Goal: Contribute content: Contribute content

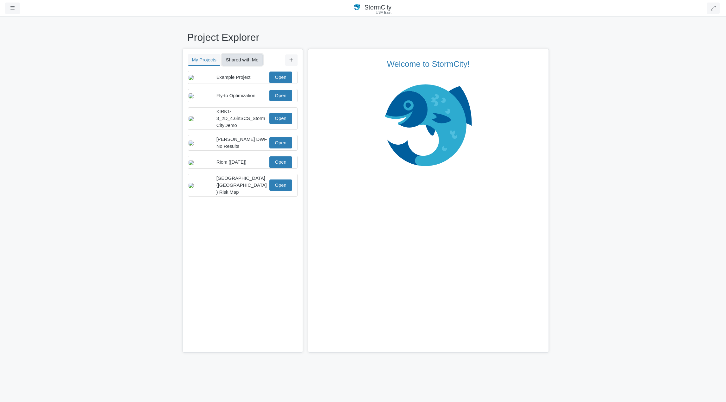
click at [236, 59] on button "Shared with Me" at bounding box center [242, 59] width 41 height 11
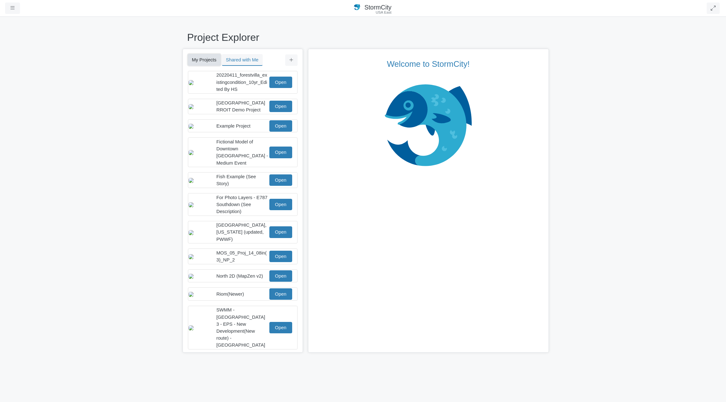
click at [209, 60] on button "My Projects" at bounding box center [204, 59] width 33 height 11
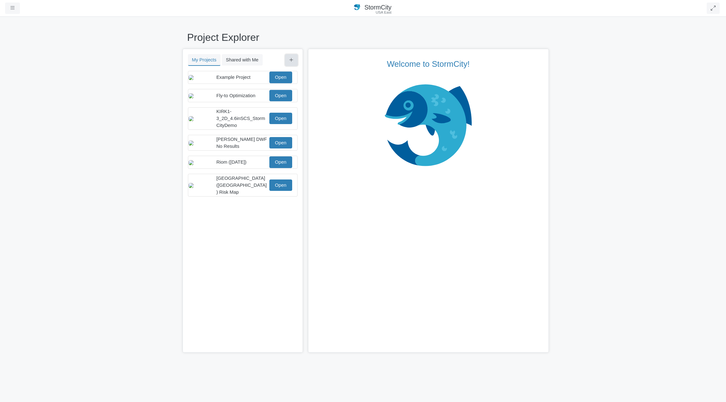
click at [289, 61] on icon at bounding box center [291, 60] width 4 height 5
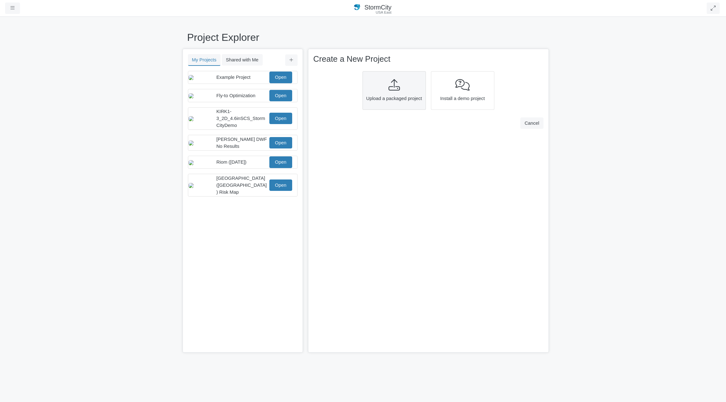
click at [392, 87] on icon at bounding box center [393, 84] width 11 height 11
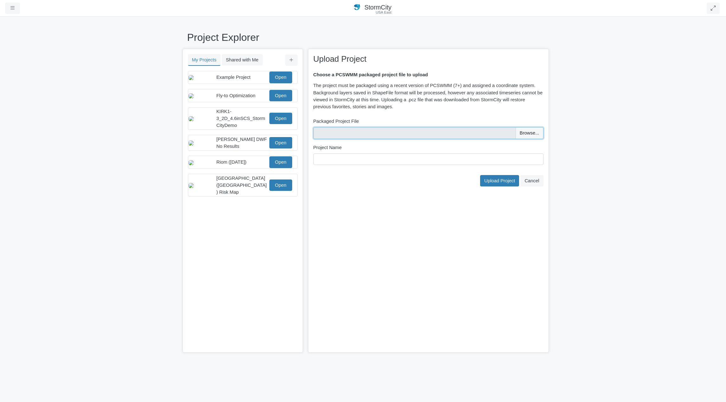
click at [537, 132] on input "file" at bounding box center [428, 132] width 230 height 11
type input "C:\fakepath\alata-2D-2020-.pcz"
drag, startPoint x: 358, startPoint y: 158, endPoint x: 310, endPoint y: 158, distance: 48.5
click at [310, 158] on div "× Upload Project Choose a PCSWMM packaged project file to upload The project mu…" at bounding box center [428, 201] width 241 height 304
type input "Nelly 2025 Conference"
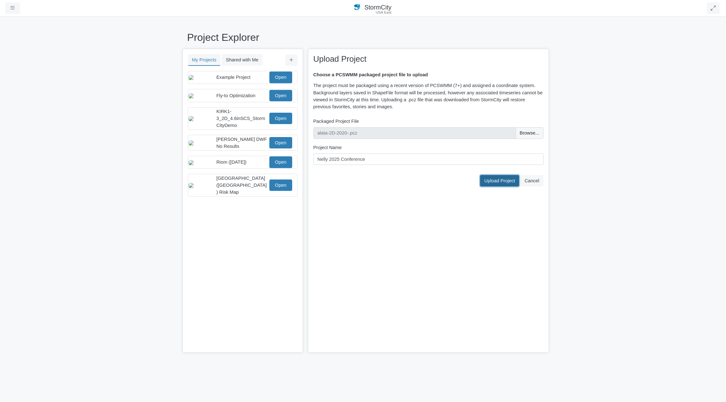
click at [500, 180] on span "Upload Project" at bounding box center [499, 180] width 31 height 5
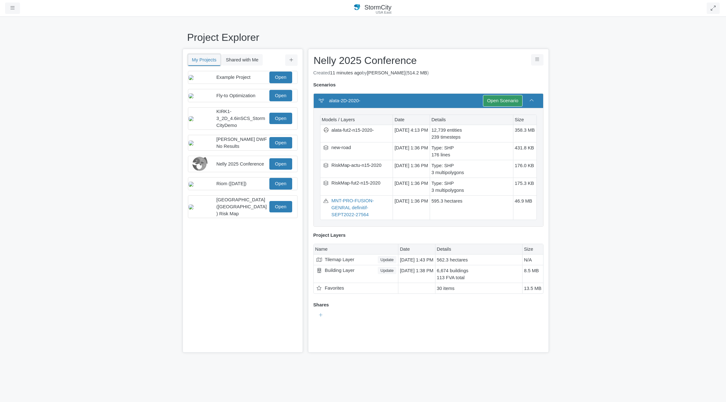
click at [198, 61] on button "My Projects" at bounding box center [204, 60] width 33 height 12
click at [251, 171] on div "Nelly 2025 Conference Open" at bounding box center [240, 164] width 103 height 15
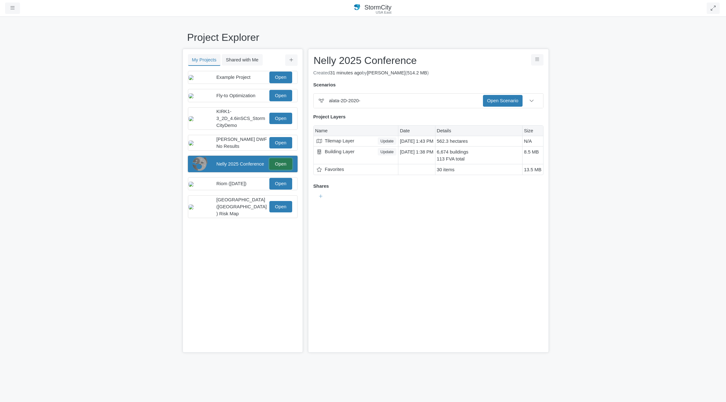
click at [283, 170] on link "Open" at bounding box center [280, 163] width 23 height 11
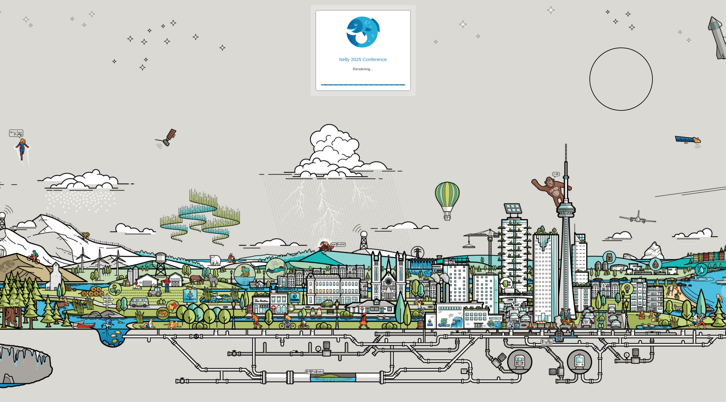
checkbox input "true"
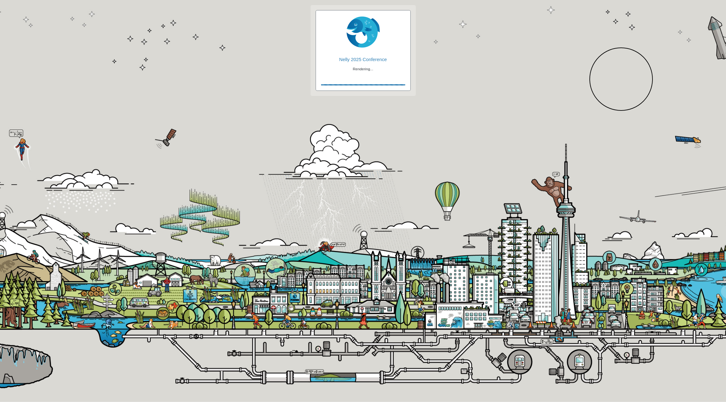
checkbox input "true"
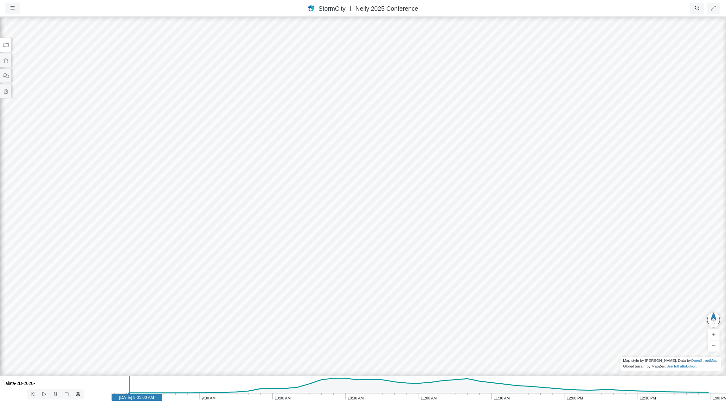
click at [350, 385] on icon "1:00 PM 12:30 PM 12:00 PM 11:30 AM 11:00 AM 10:30 AM 10:00 AM 9:30 AM 9:00 AM […" at bounding box center [418, 389] width 615 height 26
drag, startPoint x: 403, startPoint y: 246, endPoint x: 380, endPoint y: 119, distance: 129.6
drag, startPoint x: 383, startPoint y: 222, endPoint x: 369, endPoint y: 237, distance: 20.2
drag, startPoint x: 673, startPoint y: 243, endPoint x: 841, endPoint y: 201, distance: 173.7
click at [726, 0] on html "Version 10898 [DATE] 2:04:33 PM Critical Infrastructure Chemical Commercial Fac…" at bounding box center [363, 0] width 726 height 0
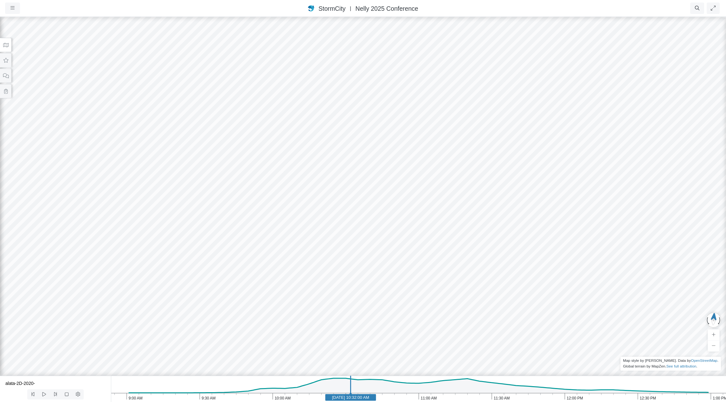
drag, startPoint x: 115, startPoint y: 181, endPoint x: 510, endPoint y: 257, distance: 401.8
click at [510, 257] on div at bounding box center [363, 209] width 726 height 386
drag, startPoint x: 249, startPoint y: 225, endPoint x: 611, endPoint y: 240, distance: 362.5
drag, startPoint x: 268, startPoint y: 228, endPoint x: 414, endPoint y: 227, distance: 146.1
drag, startPoint x: 241, startPoint y: 198, endPoint x: 345, endPoint y: 241, distance: 112.6
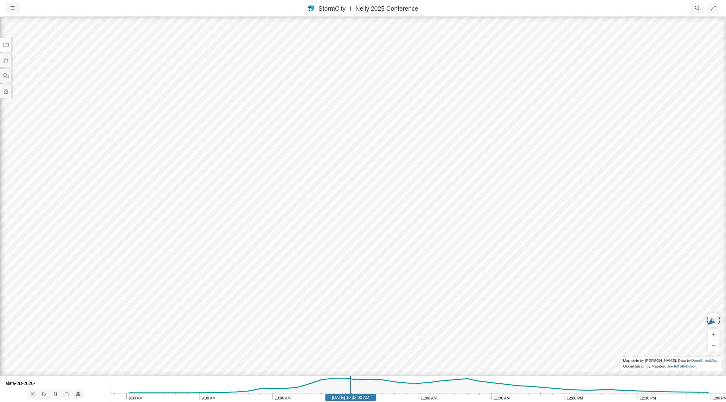
click at [345, 241] on div at bounding box center [363, 209] width 726 height 386
drag, startPoint x: 378, startPoint y: 258, endPoint x: 348, endPoint y: 152, distance: 109.2
drag, startPoint x: 381, startPoint y: 219, endPoint x: 379, endPoint y: 208, distance: 11.3
drag, startPoint x: 421, startPoint y: 282, endPoint x: 414, endPoint y: 306, distance: 25.2
drag, startPoint x: 366, startPoint y: 341, endPoint x: 402, endPoint y: 292, distance: 60.3
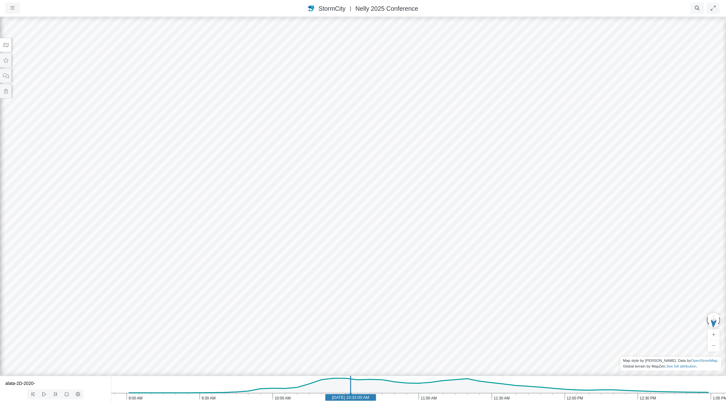
click at [402, 292] on div at bounding box center [363, 209] width 726 height 386
click at [241, 391] on icon "1:00 PM 12:30 PM 12:00 PM 11:30 AM 11:00 AM 10:30 AM 10:00 AM 9:30 AM 9:00 AM […" at bounding box center [418, 389] width 615 height 26
drag, startPoint x: 484, startPoint y: 298, endPoint x: 440, endPoint y: 323, distance: 49.8
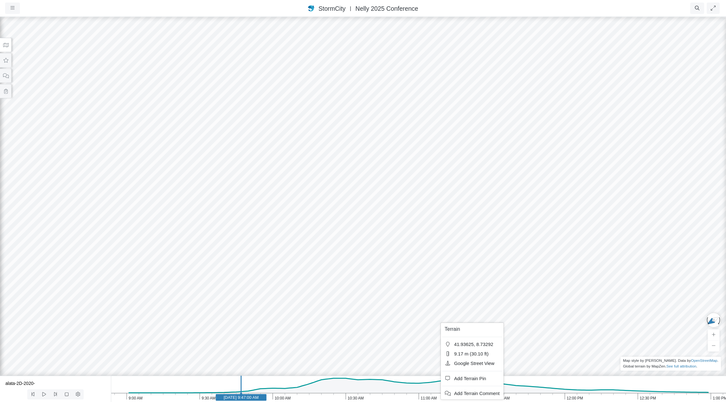
click at [377, 297] on div at bounding box center [363, 209] width 726 height 386
click at [532, 272] on div at bounding box center [363, 209] width 726 height 386
click at [13, 8] on icon "button" at bounding box center [12, 8] width 4 height 5
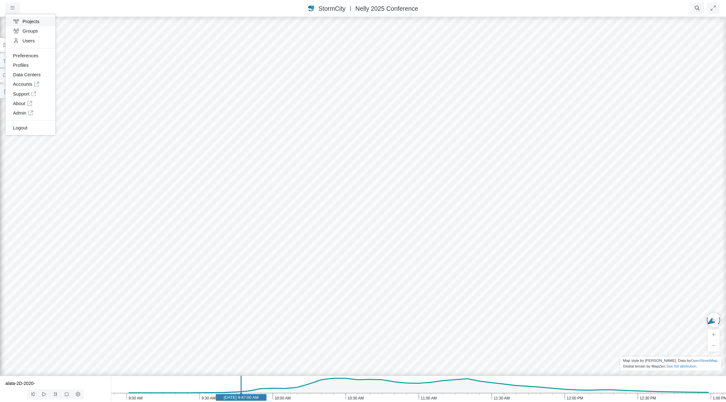
click at [21, 22] on link "Projects" at bounding box center [30, 22] width 50 height 10
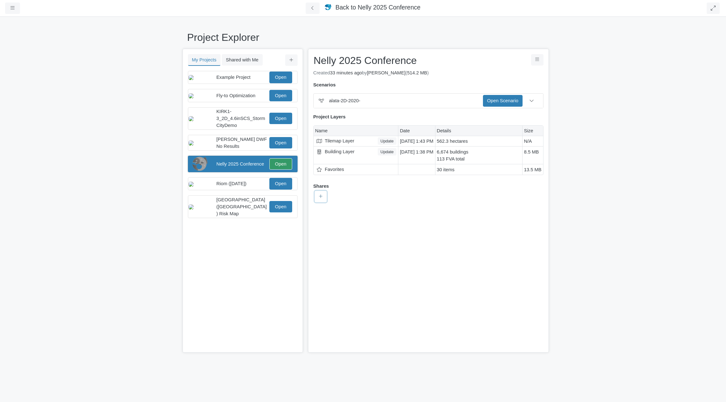
click at [321, 196] on icon at bounding box center [321, 197] width 4 height 4
click at [320, 196] on icon at bounding box center [321, 196] width 4 height 5
click at [338, 261] on button "Share with [PERSON_NAME]" at bounding box center [362, 262] width 107 height 10
click at [311, 10] on icon at bounding box center [313, 8] width 6 height 5
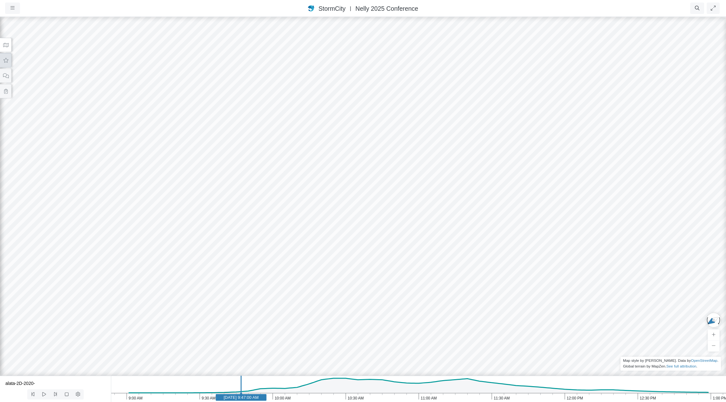
click at [3, 61] on icon at bounding box center [6, 60] width 6 height 5
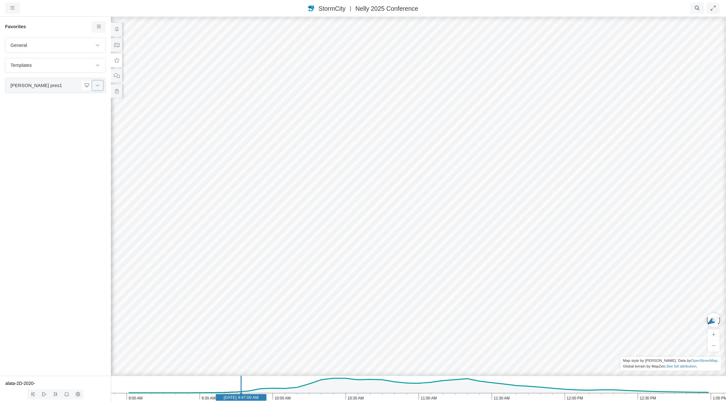
click at [97, 86] on icon at bounding box center [97, 85] width 5 height 4
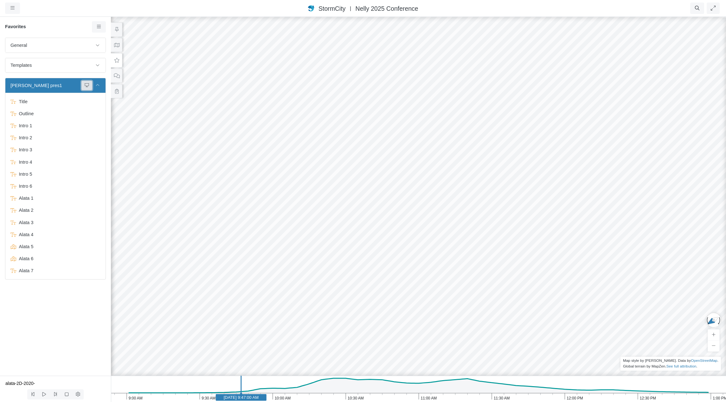
click at [84, 84] on icon at bounding box center [86, 85] width 5 height 4
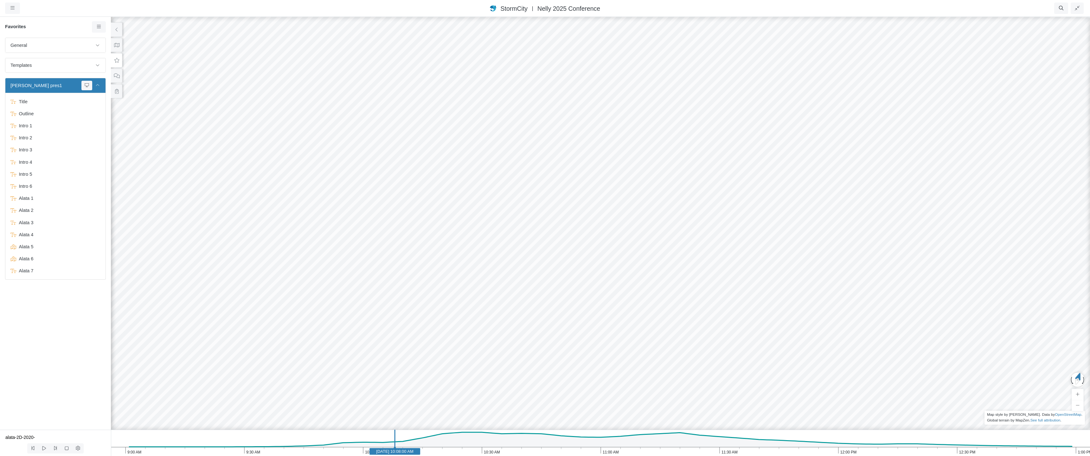
drag, startPoint x: 429, startPoint y: 244, endPoint x: 231, endPoint y: 231, distance: 198.8
drag, startPoint x: 537, startPoint y: 278, endPoint x: 432, endPoint y: 269, distance: 105.9
drag, startPoint x: 337, startPoint y: 163, endPoint x: 449, endPoint y: 304, distance: 179.5
click at [448, 304] on div at bounding box center [545, 236] width 1090 height 440
drag, startPoint x: 777, startPoint y: 282, endPoint x: 497, endPoint y: 280, distance: 279.8
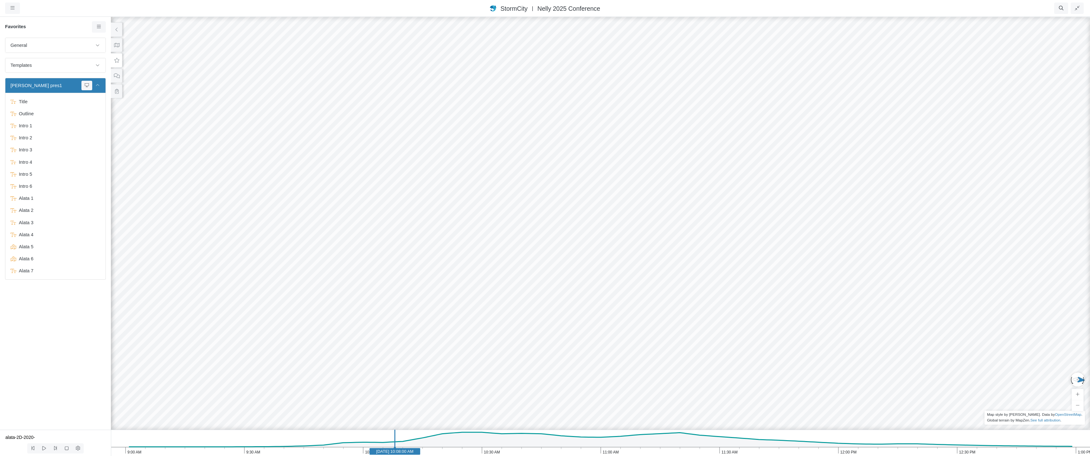
drag, startPoint x: 615, startPoint y: 322, endPoint x: 411, endPoint y: 197, distance: 239.0
click at [411, 197] on div at bounding box center [545, 236] width 1090 height 440
drag, startPoint x: 730, startPoint y: 292, endPoint x: 560, endPoint y: 287, distance: 170.2
drag, startPoint x: 692, startPoint y: 287, endPoint x: 448, endPoint y: 217, distance: 253.3
click at [448, 217] on div at bounding box center [545, 236] width 1090 height 440
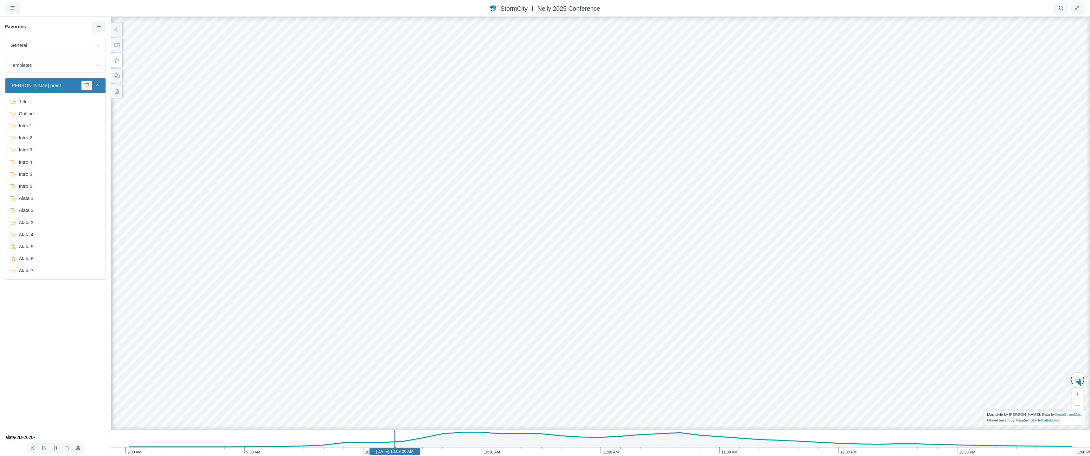
drag, startPoint x: 554, startPoint y: 271, endPoint x: 555, endPoint y: 299, distance: 27.6
drag, startPoint x: 546, startPoint y: 292, endPoint x: 511, endPoint y: 234, distance: 67.9
click at [511, 233] on div at bounding box center [545, 236] width 1090 height 440
drag, startPoint x: 649, startPoint y: 285, endPoint x: 441, endPoint y: 285, distance: 207.9
drag, startPoint x: 833, startPoint y: 306, endPoint x: 583, endPoint y: 247, distance: 257.6
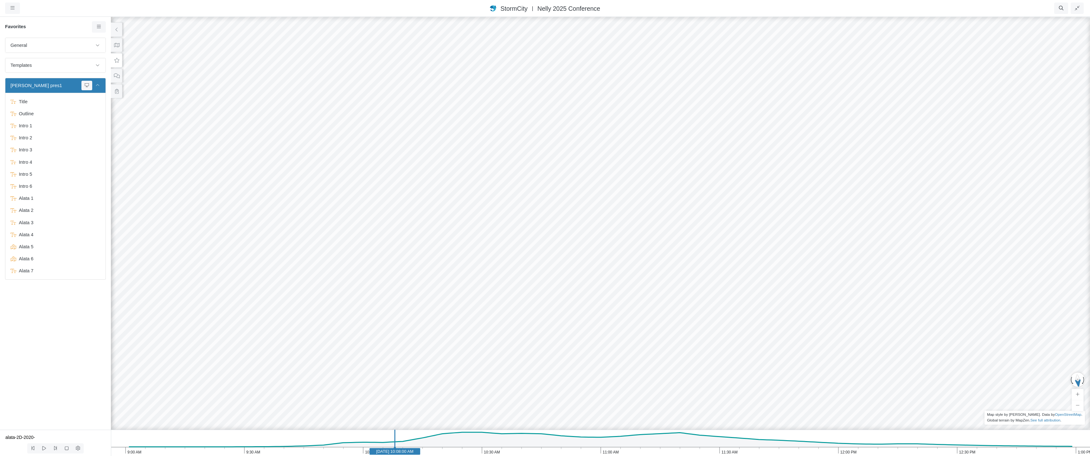
click at [548, 237] on div at bounding box center [545, 236] width 1090 height 440
drag, startPoint x: 710, startPoint y: 322, endPoint x: 526, endPoint y: 320, distance: 184.7
drag, startPoint x: 795, startPoint y: 337, endPoint x: 516, endPoint y: 279, distance: 284.1
click at [516, 279] on div at bounding box center [545, 236] width 1090 height 440
drag, startPoint x: 542, startPoint y: 274, endPoint x: 568, endPoint y: 332, distance: 63.8
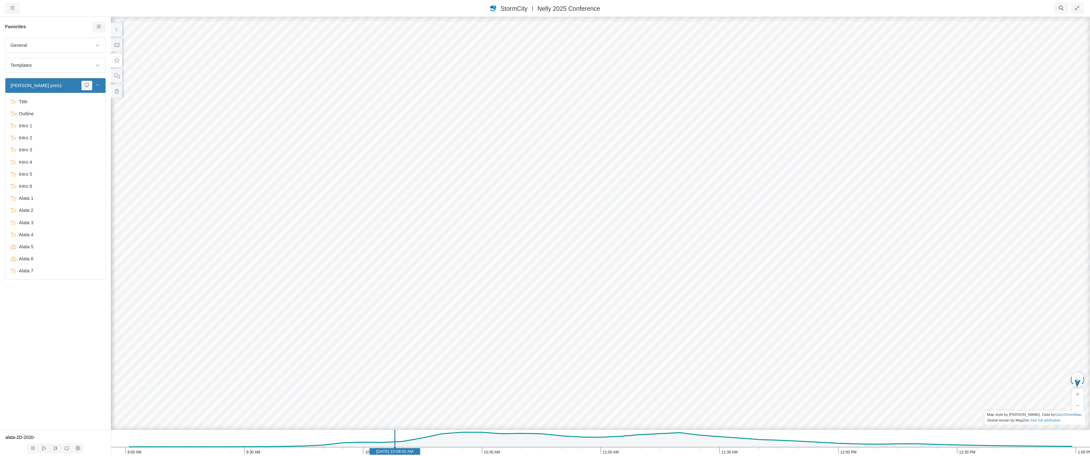
click at [568, 332] on div at bounding box center [545, 236] width 1090 height 440
drag, startPoint x: 683, startPoint y: 292, endPoint x: 547, endPoint y: 282, distance: 136.3
drag, startPoint x: 729, startPoint y: 346, endPoint x: 969, endPoint y: 338, distance: 240.3
drag, startPoint x: 833, startPoint y: 303, endPoint x: 704, endPoint y: 239, distance: 143.4
click at [704, 239] on div at bounding box center [545, 236] width 1090 height 440
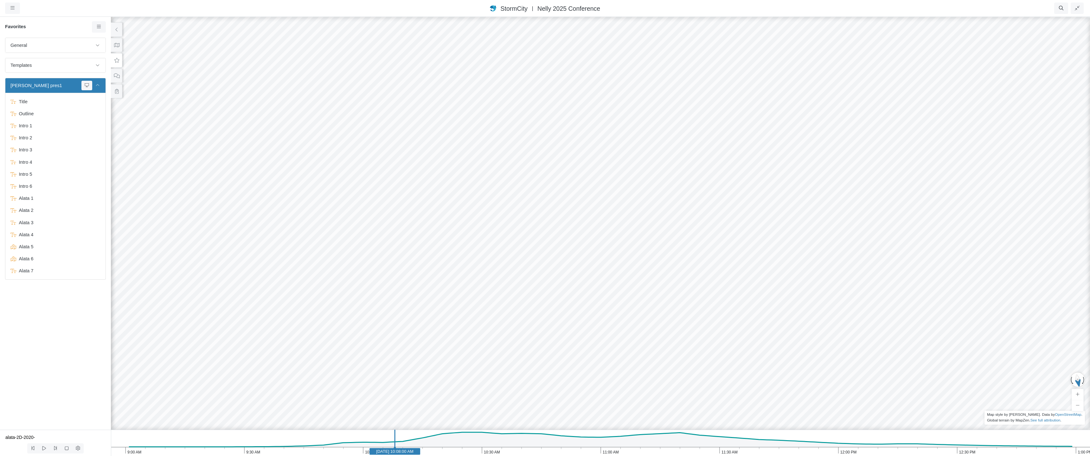
drag, startPoint x: 564, startPoint y: 377, endPoint x: 715, endPoint y: 394, distance: 152.4
drag, startPoint x: 608, startPoint y: 370, endPoint x: 776, endPoint y: 359, distance: 168.9
click at [781, 359] on div at bounding box center [545, 236] width 1090 height 440
drag, startPoint x: 591, startPoint y: 336, endPoint x: 777, endPoint y: 340, distance: 185.4
drag, startPoint x: 432, startPoint y: 262, endPoint x: 763, endPoint y: 315, distance: 335.7
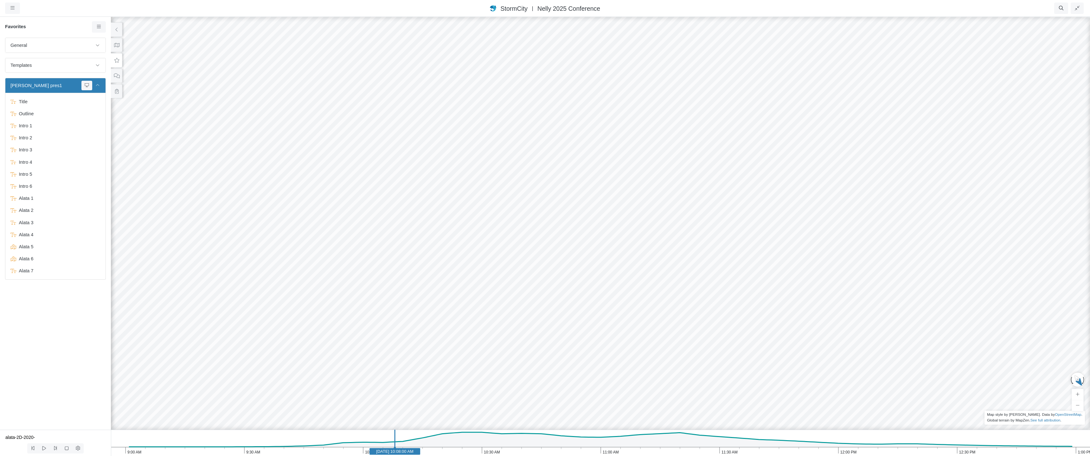
click at [763, 315] on div at bounding box center [545, 236] width 1090 height 440
drag, startPoint x: 735, startPoint y: 334, endPoint x: 808, endPoint y: 309, distance: 76.6
click at [679, 296] on div at bounding box center [545, 236] width 1090 height 440
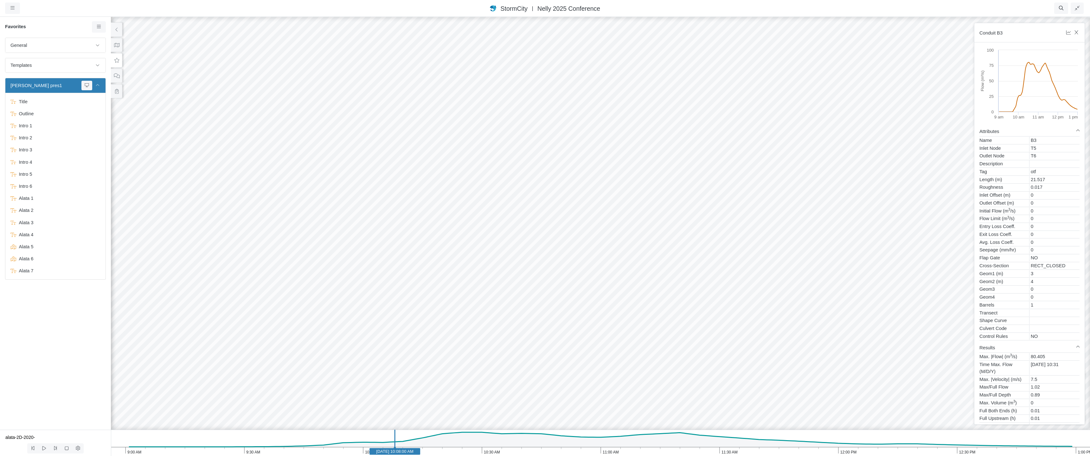
click at [856, 242] on div at bounding box center [545, 236] width 1090 height 440
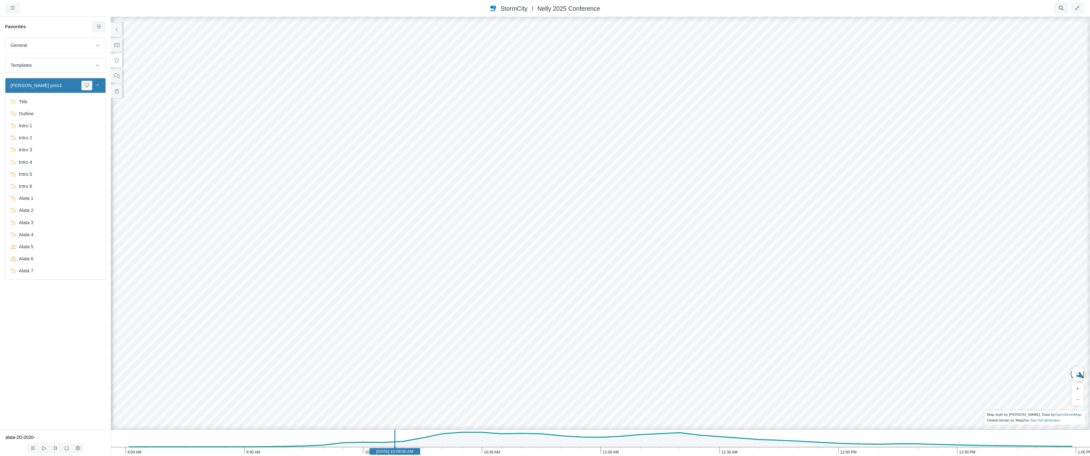
drag, startPoint x: 739, startPoint y: 290, endPoint x: 710, endPoint y: 360, distance: 75.9
drag, startPoint x: 680, startPoint y: 167, endPoint x: 609, endPoint y: 262, distance: 118.7
click at [609, 262] on div at bounding box center [545, 236] width 1090 height 440
drag, startPoint x: 731, startPoint y: 271, endPoint x: 420, endPoint y: 228, distance: 314.7
click at [663, 324] on div at bounding box center [545, 236] width 1090 height 440
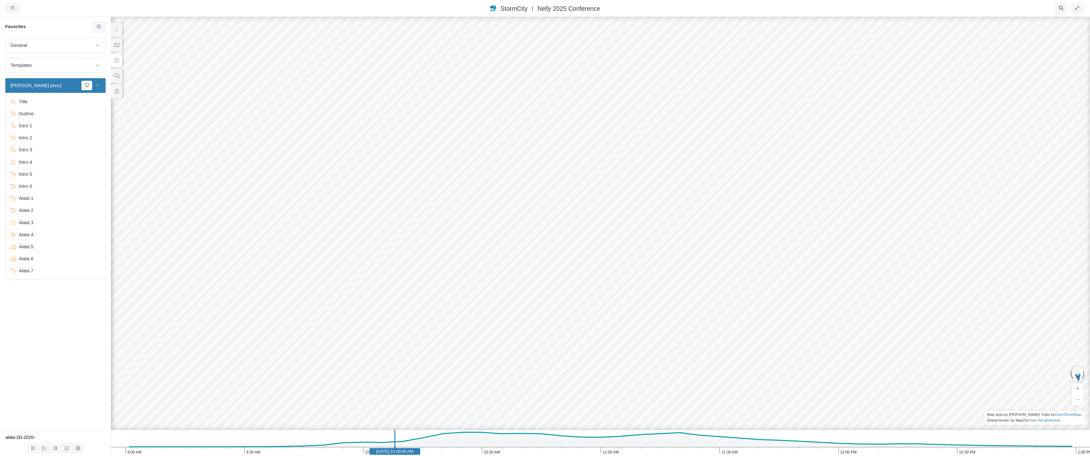
click at [659, 327] on div at bounding box center [545, 236] width 1090 height 440
drag, startPoint x: 689, startPoint y: 342, endPoint x: 630, endPoint y: 318, distance: 62.8
drag, startPoint x: 613, startPoint y: 357, endPoint x: 611, endPoint y: 300, distance: 57.4
click at [611, 300] on div at bounding box center [545, 236] width 1090 height 440
click at [1074, 7] on button "button" at bounding box center [1077, 8] width 13 height 11
